Goal: Information Seeking & Learning: Learn about a topic

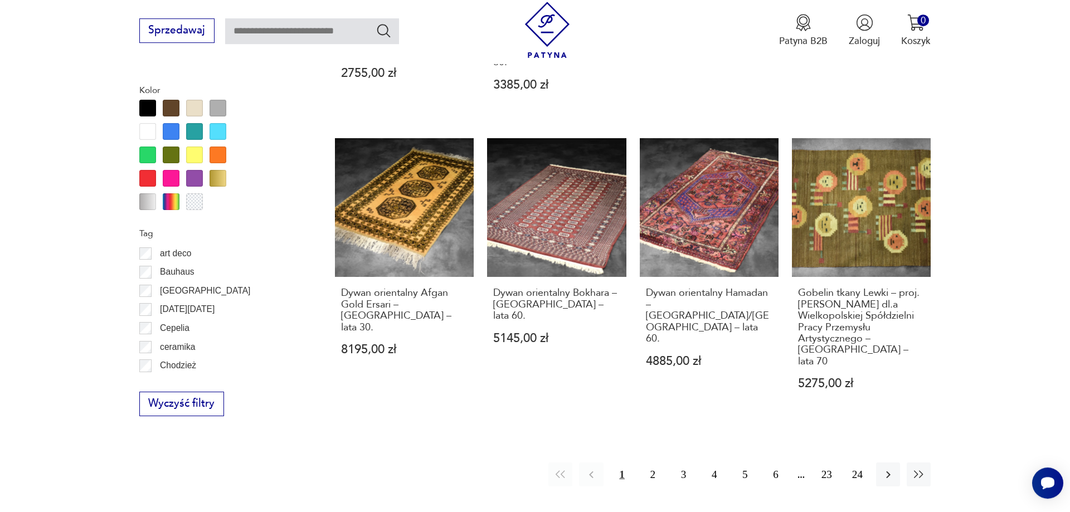
scroll to position [1271, 0]
click at [653, 462] on button "2" at bounding box center [653, 474] width 24 height 24
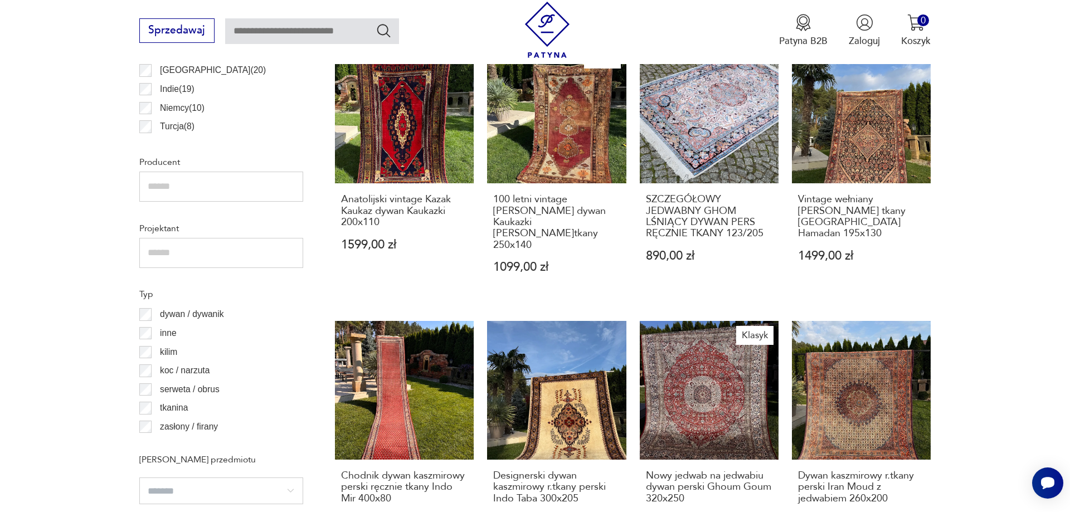
scroll to position [1229, 0]
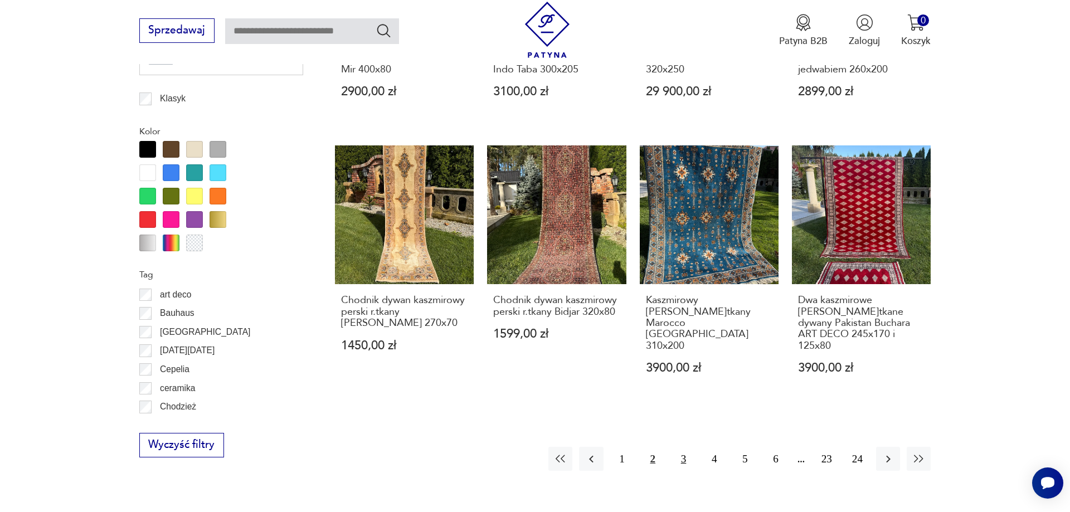
click at [682, 447] on button "3" at bounding box center [684, 459] width 24 height 24
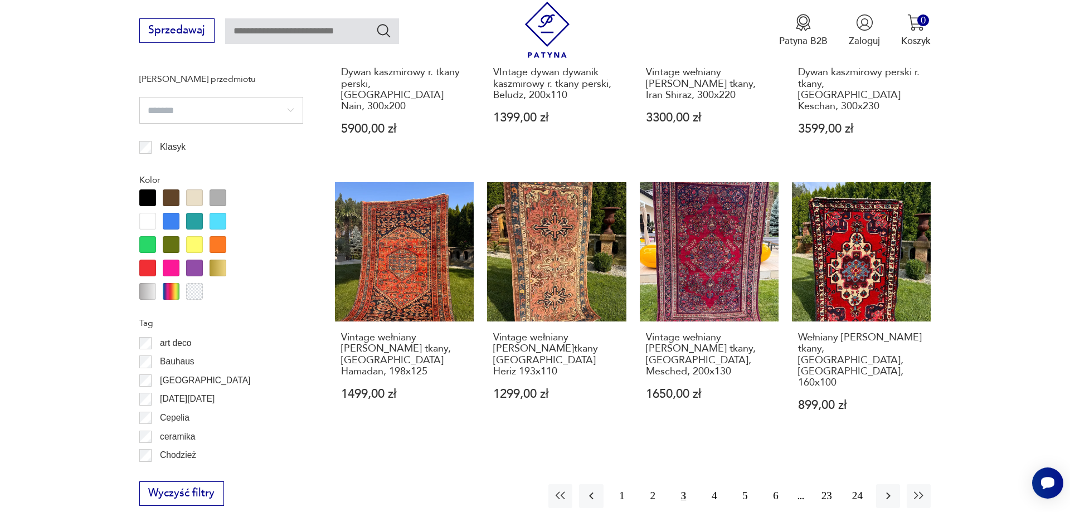
scroll to position [1229, 0]
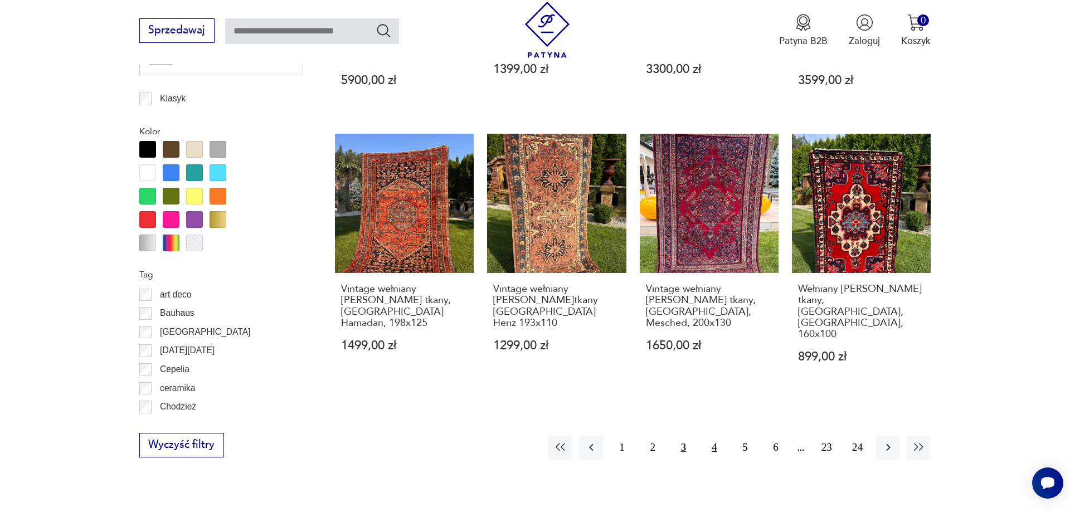
click at [713, 436] on button "4" at bounding box center [714, 448] width 24 height 24
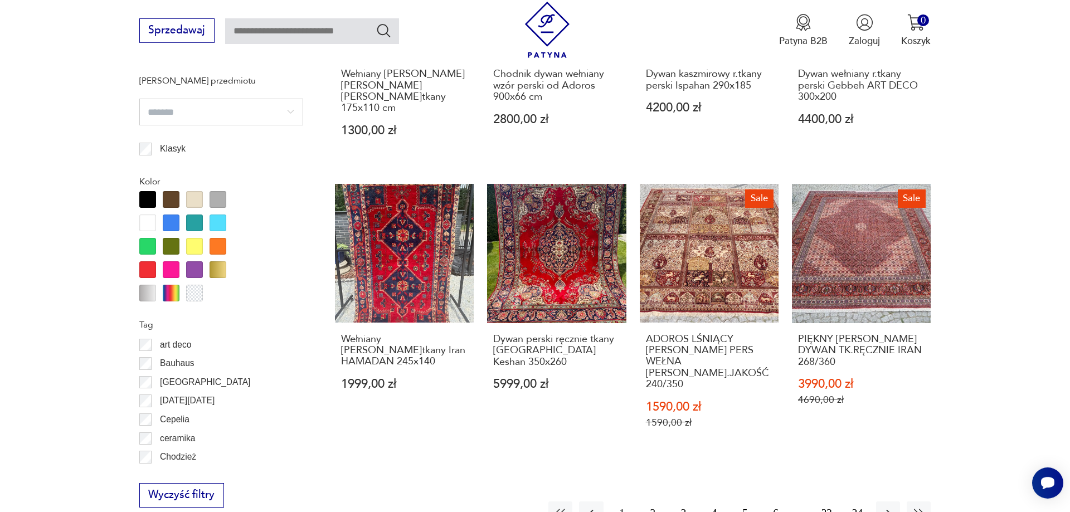
scroll to position [1229, 0]
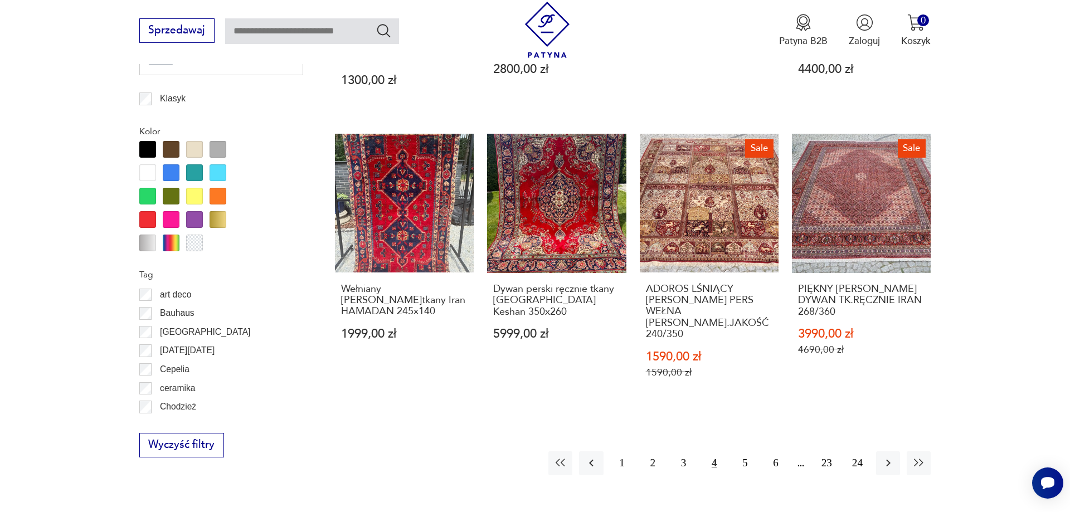
click at [347, 26] on input "text" at bounding box center [312, 31] width 174 height 26
type input "*****"
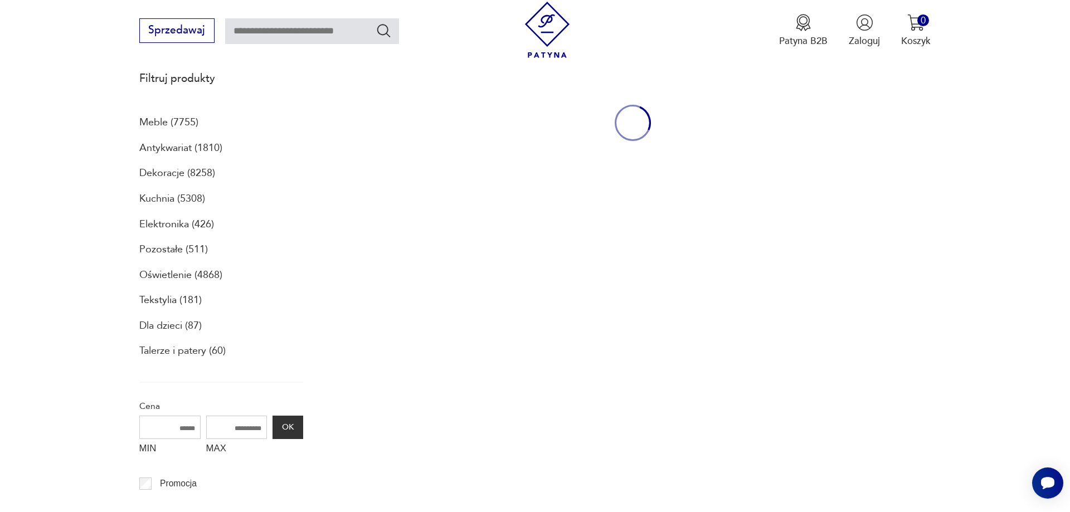
type input "*****"
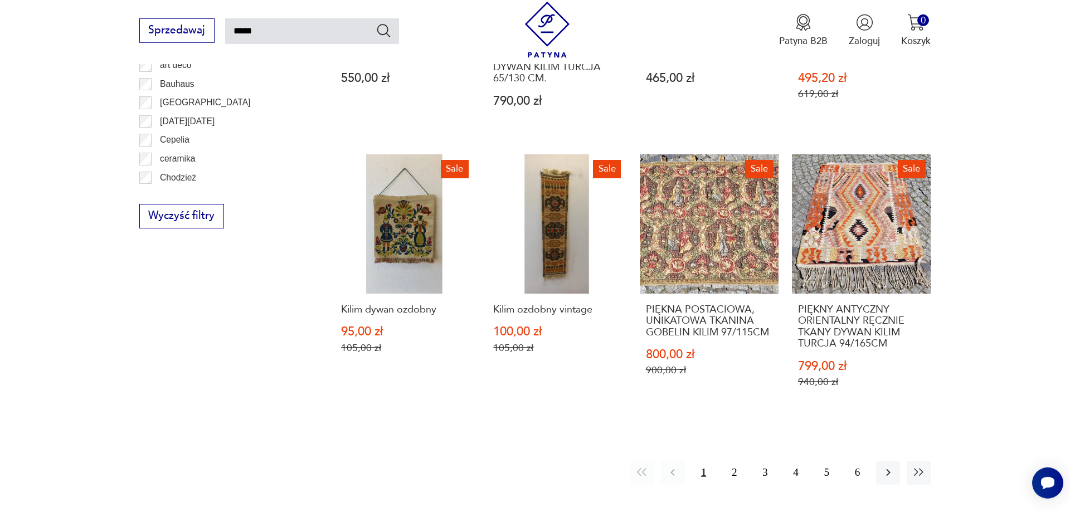
scroll to position [928, 0]
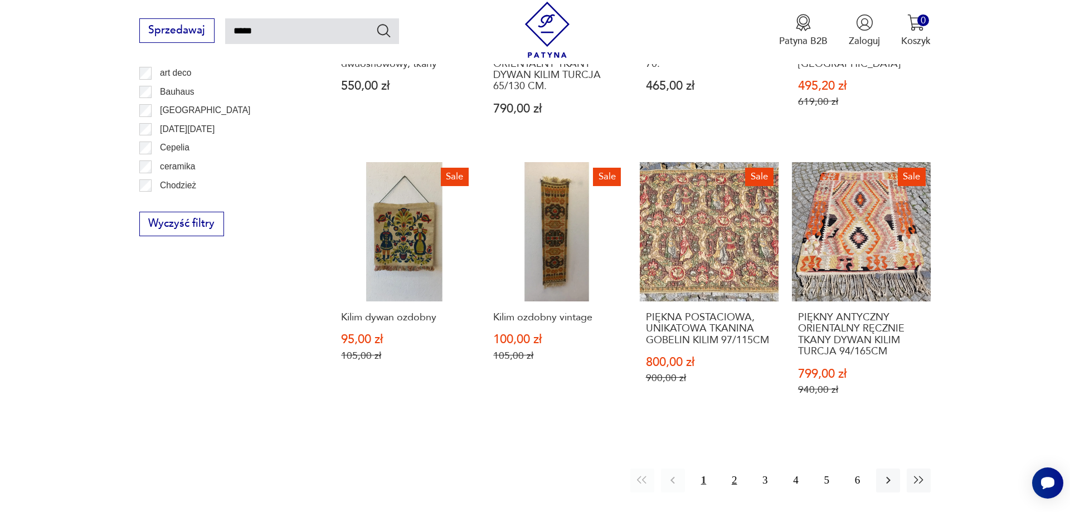
click at [735, 469] on button "2" at bounding box center [734, 481] width 24 height 24
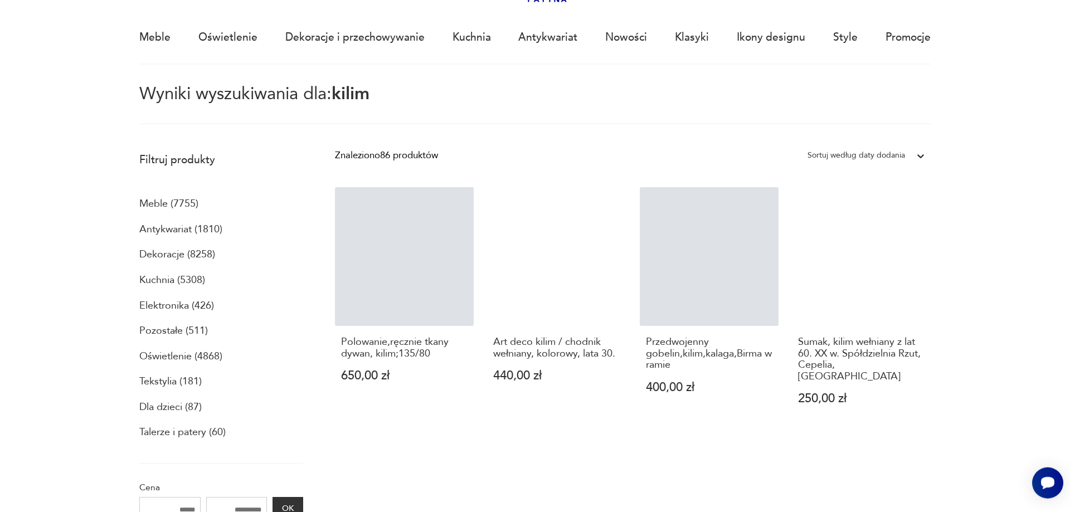
scroll to position [64, 0]
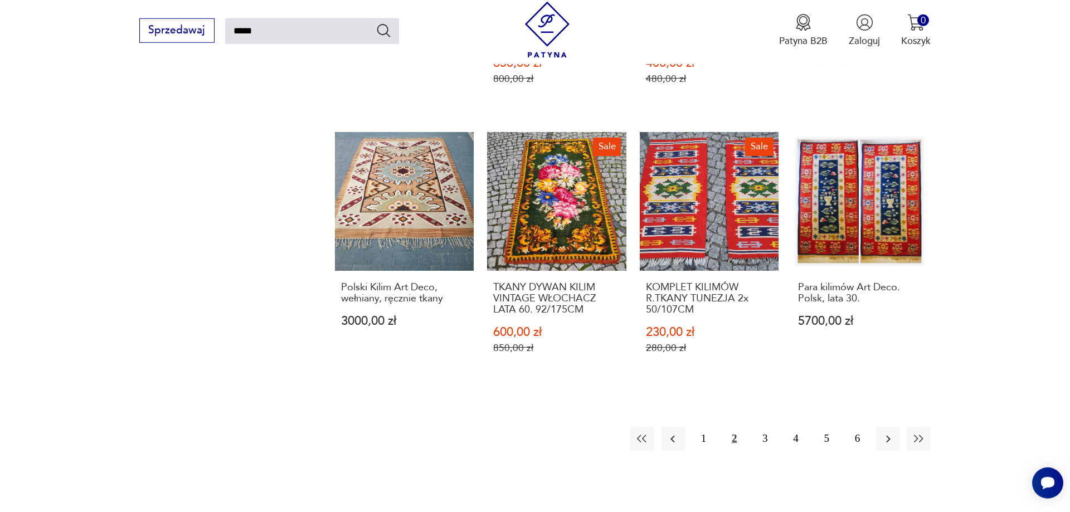
drag, startPoint x: 1067, startPoint y: 509, endPoint x: 1020, endPoint y: 494, distance: 49.7
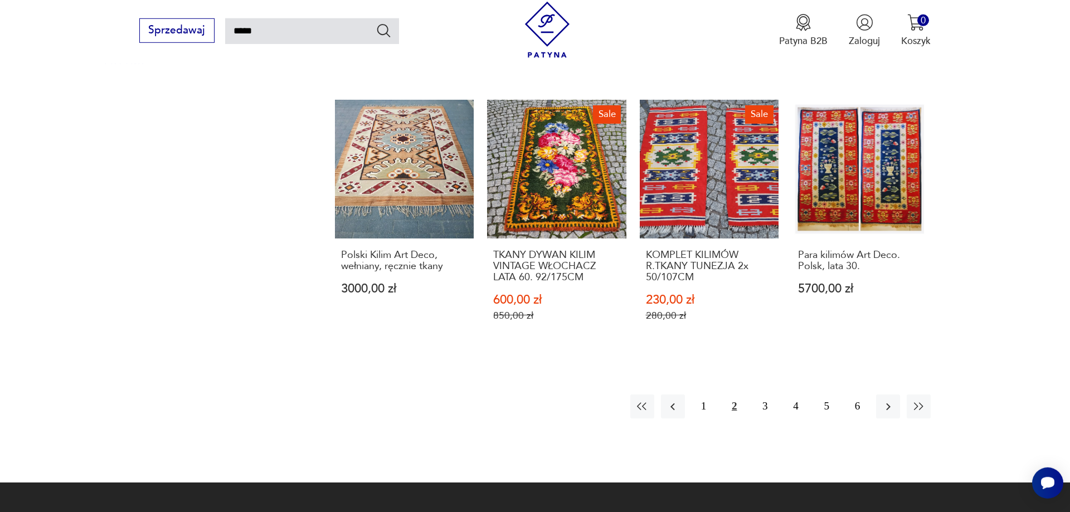
scroll to position [993, 0]
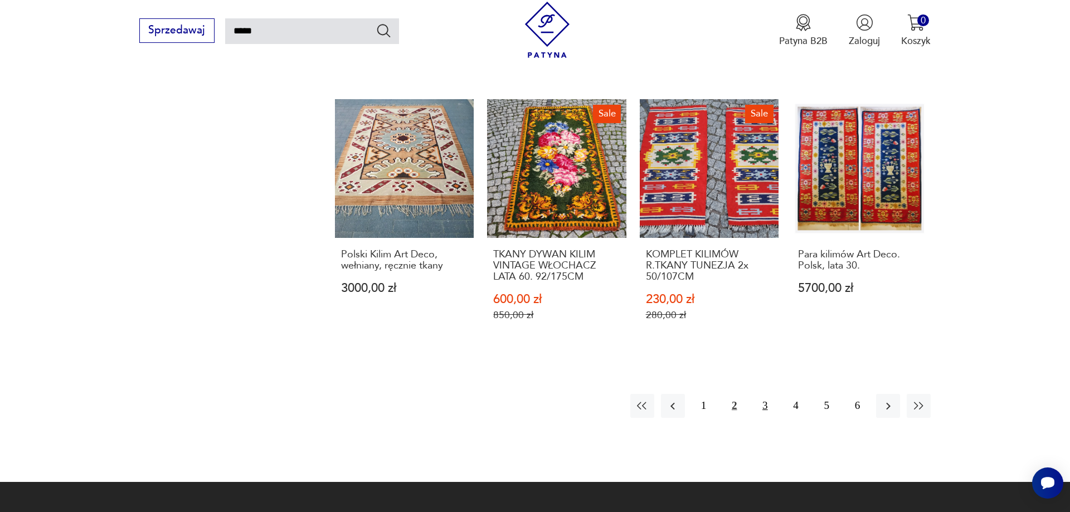
click at [764, 407] on button "3" at bounding box center [765, 406] width 24 height 24
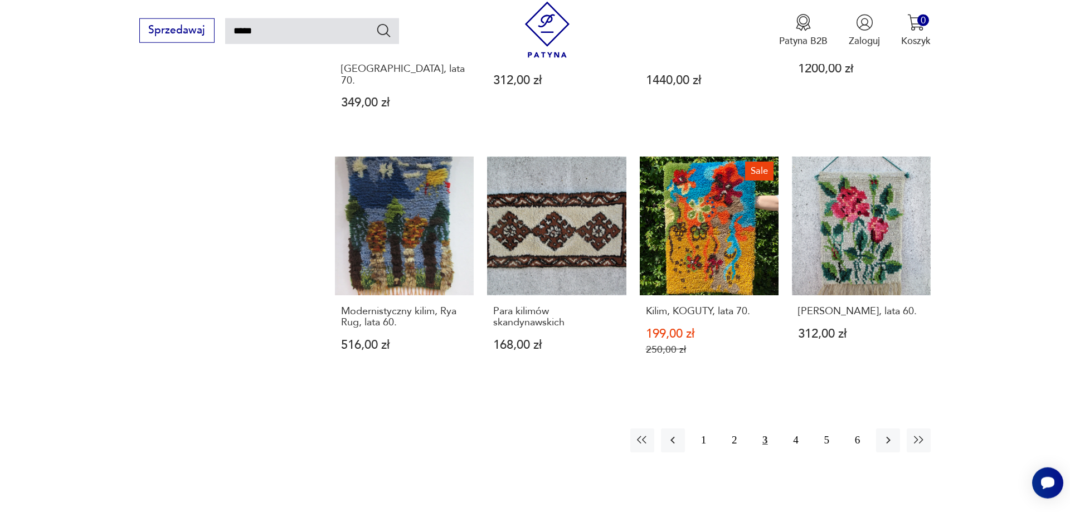
scroll to position [936, 0]
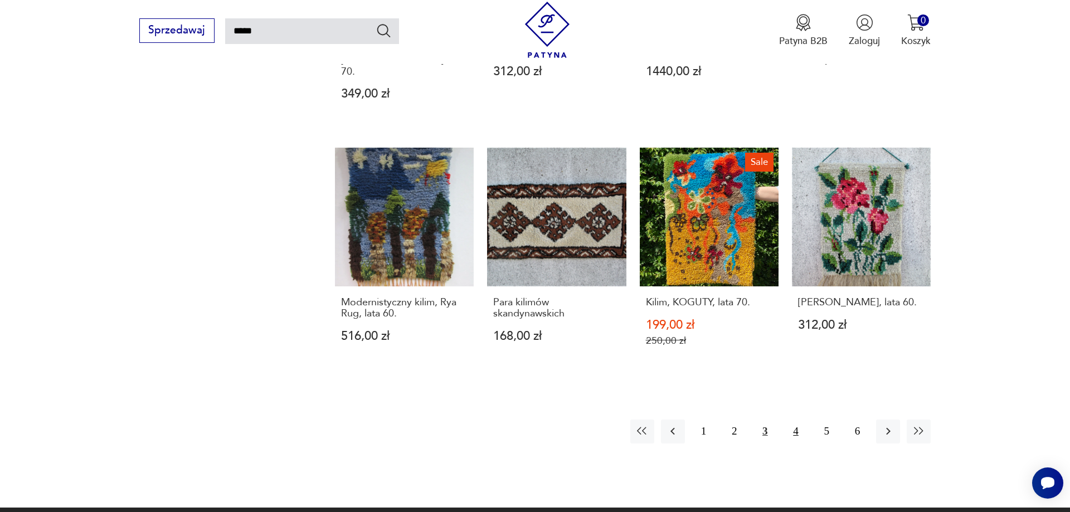
click at [795, 420] on button "4" at bounding box center [796, 432] width 24 height 24
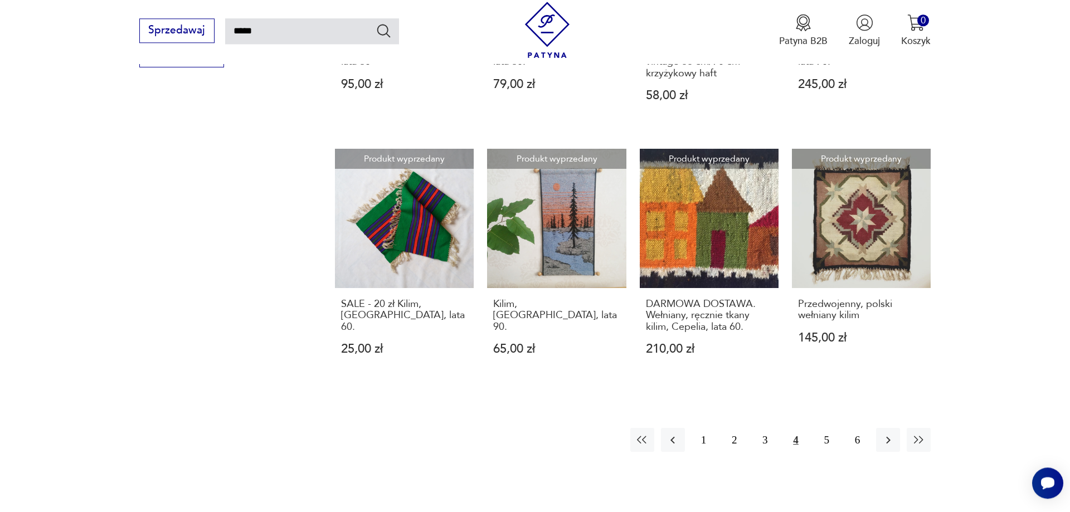
scroll to position [949, 0]
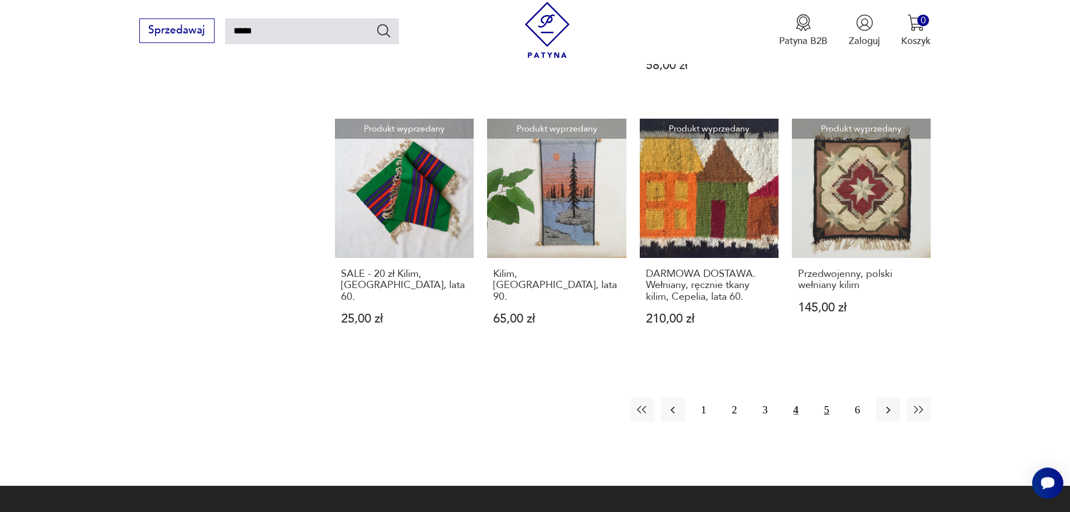
click at [829, 409] on button "5" at bounding box center [827, 410] width 24 height 24
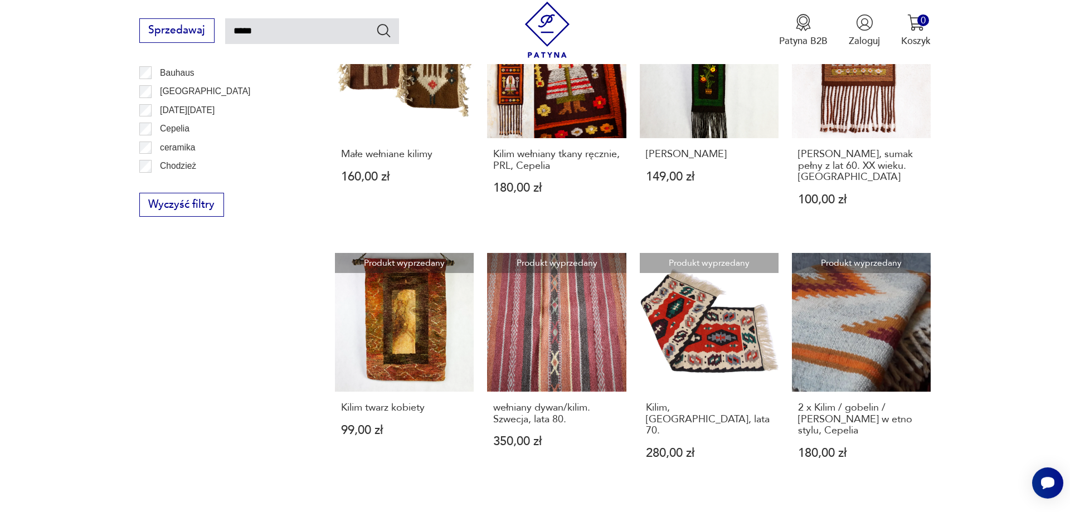
scroll to position [816, 0]
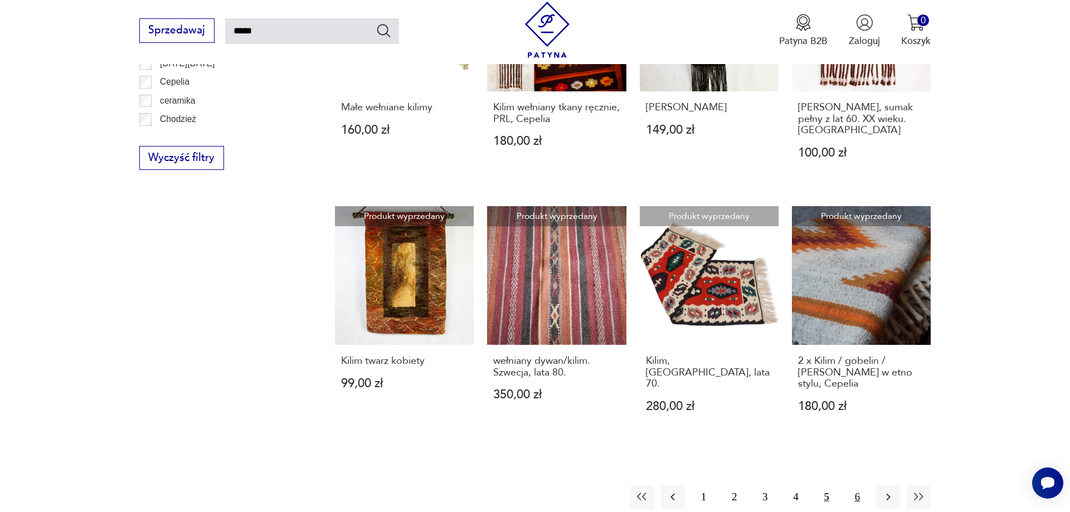
click at [858, 485] on button "6" at bounding box center [857, 497] width 24 height 24
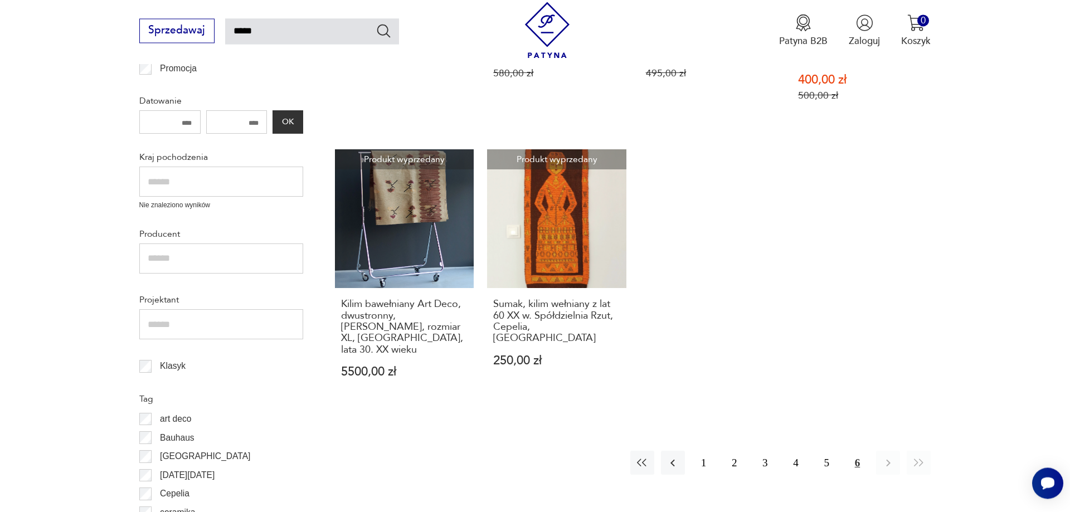
scroll to position [396, 0]
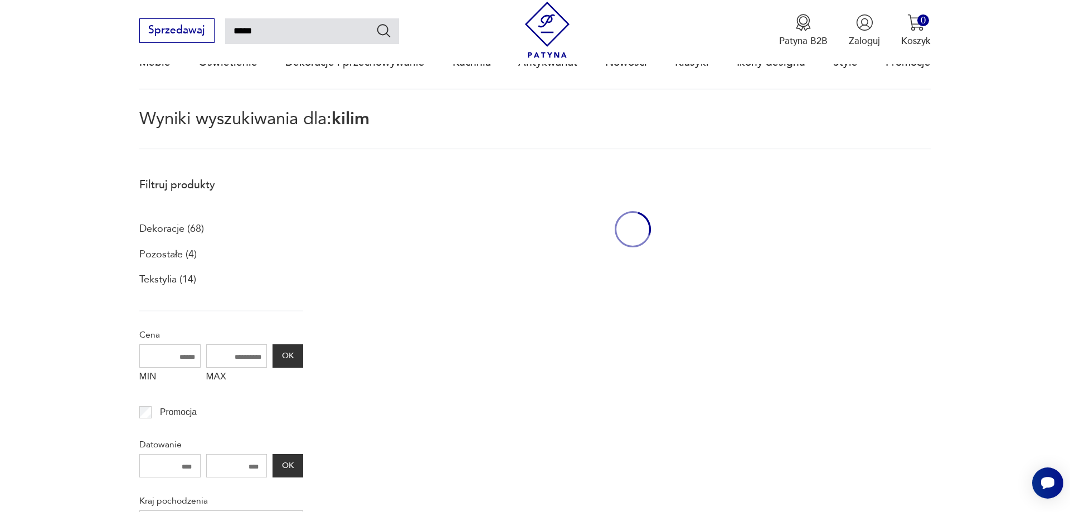
scroll to position [1120, 0]
